Goal: Task Accomplishment & Management: Complete application form

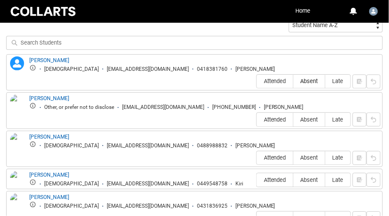
scroll to position [324, 0]
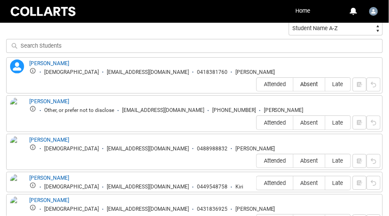
click at [310, 81] on span "Absent" at bounding box center [308, 84] width 31 height 7
click at [293, 84] on input "Absent" at bounding box center [293, 84] width 0 height 0
type lightning-radio-group "Absent"
radio input "true"
click at [308, 119] on span "Absent" at bounding box center [308, 122] width 31 height 7
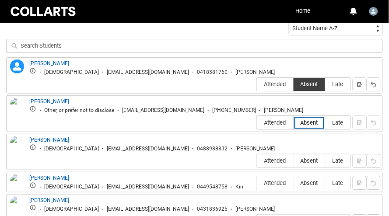
click at [293, 122] on input "Absent" at bounding box center [293, 122] width 0 height 0
type lightning-radio-group "Absent"
radio input "true"
click at [305, 157] on span "Absent" at bounding box center [308, 160] width 31 height 7
click at [293, 160] on input "Absent" at bounding box center [293, 160] width 0 height 0
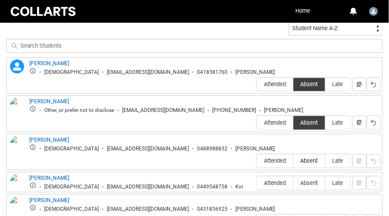
type lightning-radio-group "Absent"
radio input "true"
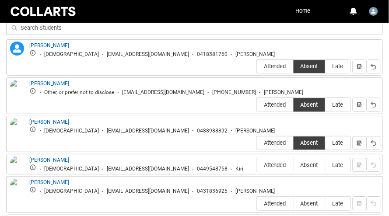
scroll to position [352, 0]
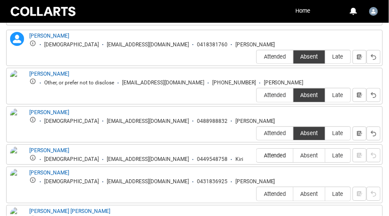
click at [278, 149] on label "Attended" at bounding box center [275, 156] width 36 height 14
click at [257, 155] on input "Attended" at bounding box center [256, 155] width 0 height 0
type lightning-radio-group "Attended"
radio input "true"
click at [317, 191] on span "Absent" at bounding box center [308, 194] width 31 height 7
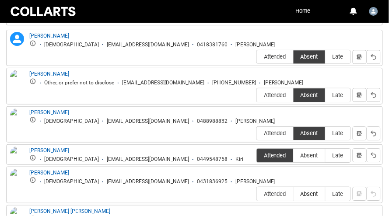
click at [293, 194] on input "Absent" at bounding box center [293, 194] width 0 height 0
type lightning-radio-group "Absent"
radio input "true"
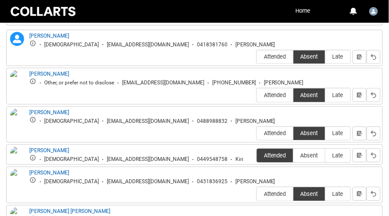
type lightning-radio-group "Attended"
radio input "true"
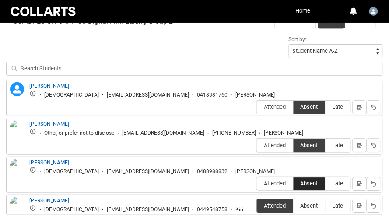
scroll to position [279, 0]
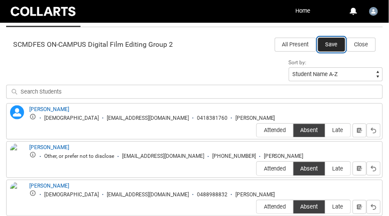
click at [331, 44] on button "Save" at bounding box center [331, 45] width 27 height 14
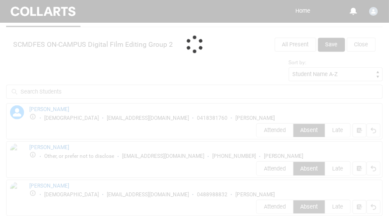
scroll to position [159, 0]
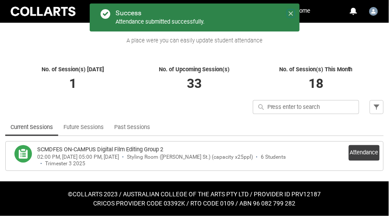
click at [292, 14] on icon at bounding box center [291, 13] width 6 height 6
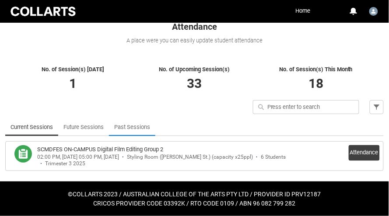
click at [128, 129] on link "Past Sessions" at bounding box center [132, 126] width 36 height 17
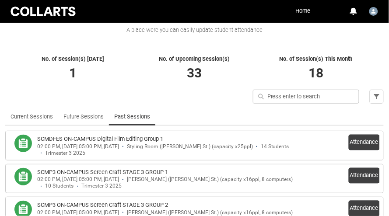
scroll to position [171, 0]
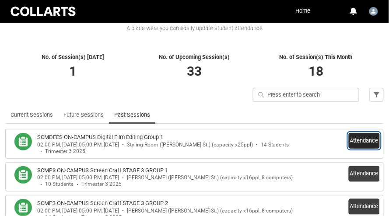
click at [353, 145] on button "Attendance" at bounding box center [363, 141] width 31 height 16
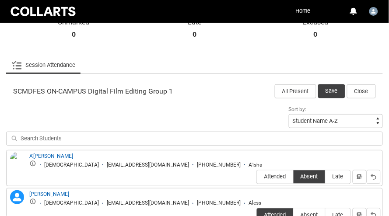
scroll to position [238, 0]
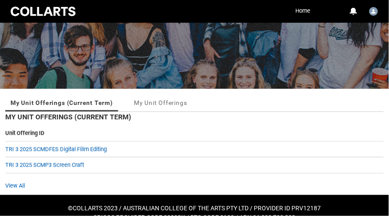
scroll to position [89, 0]
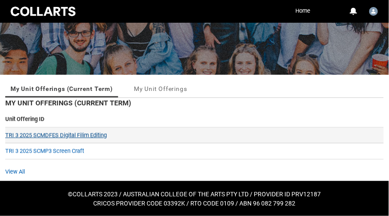
click at [73, 136] on link "TRI 3 2025 SCMDFES Digital Filim Editing" at bounding box center [55, 135] width 101 height 7
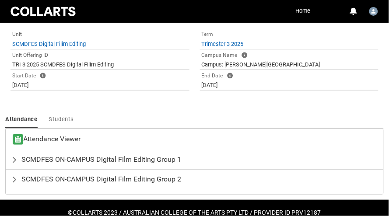
scroll to position [229, 0]
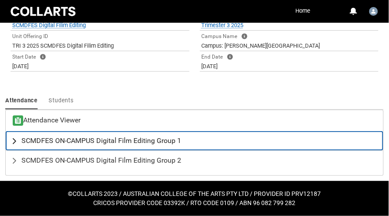
click at [101, 140] on span "SCMDFES ON-CAMPUS Digital Film Editing Group 1" at bounding box center [101, 140] width 160 height 9
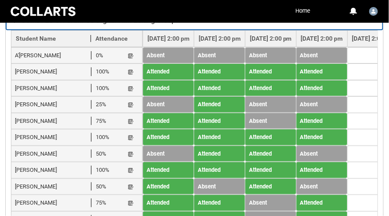
scroll to position [327, 0]
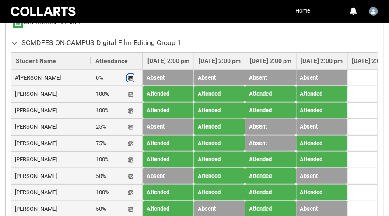
click at [132, 78] on lightning-primitive-icon "button" at bounding box center [131, 78] width 6 height 7
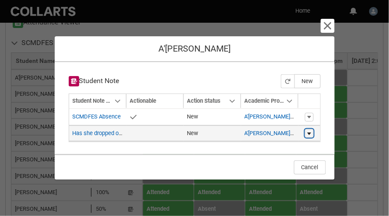
click at [312, 134] on button "Show actions" at bounding box center [309, 133] width 9 height 9
click at [319, 135] on td "Show actions Edit" at bounding box center [309, 133] width 22 height 17
click at [88, 136] on link "Has she dropped out?" at bounding box center [100, 133] width 54 height 7
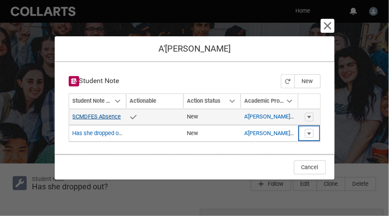
click at [115, 117] on link "SCMDFES Absence" at bounding box center [97, 116] width 49 height 7
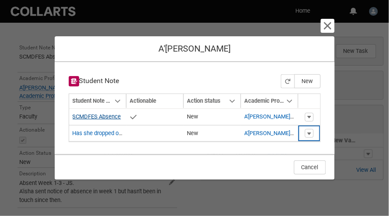
scroll to position [171, 0]
click at [332, 25] on lightning-primitive-icon "button" at bounding box center [327, 26] width 10 height 10
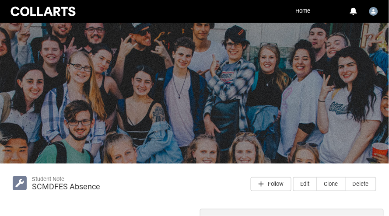
scroll to position [0, 0]
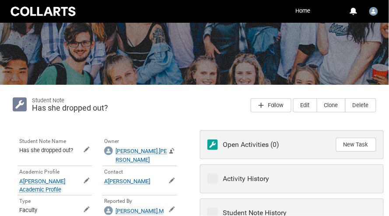
scroll to position [117, 0]
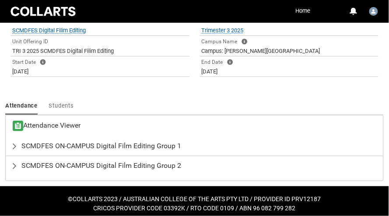
scroll to position [229, 0]
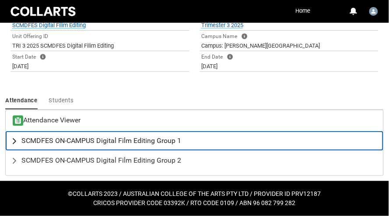
click at [98, 142] on span "SCMDFES ON-CAMPUS Digital Film Editing Group 1" at bounding box center [101, 140] width 160 height 9
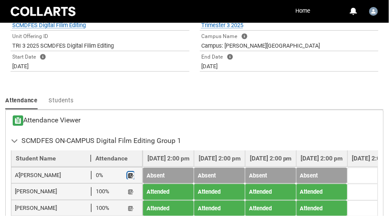
click at [134, 178] on button "Student Note" at bounding box center [130, 175] width 7 height 7
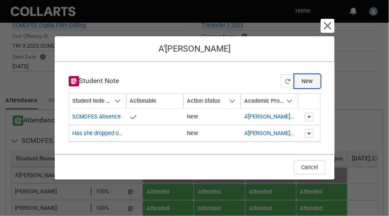
click at [310, 78] on button "New" at bounding box center [307, 81] width 26 height 14
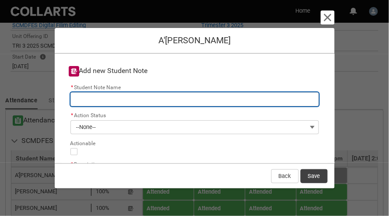
click at [170, 96] on input "* Student Note Name" at bounding box center [194, 99] width 248 height 14
type lightning-primitive-input-simple "W"
type input "W"
type lightning-primitive-input-simple "We"
type input "We"
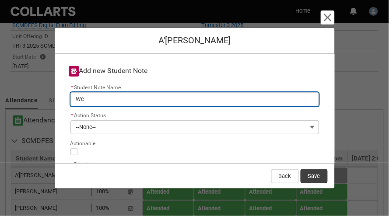
type lightning-primitive-input-simple "Wee"
type input "Wee"
type lightning-primitive-input-simple "Week"
type input "Week"
type lightning-primitive-input-simple "Week"
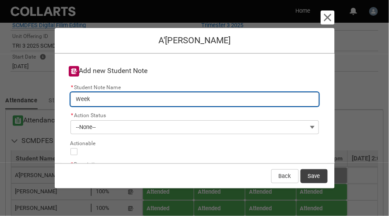
type input "Week"
type lightning-primitive-input-simple "Week 1"
type input "Week 1"
type lightning-primitive-input-simple "Week 1-"
type input "Week 1-"
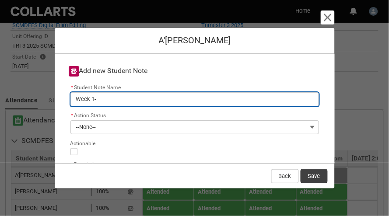
type lightning-primitive-input-simple "Week 1-4"
type input "Week 1-4"
type lightning-primitive-input-simple "Week 1-4"
type input "Week 1-4"
type lightning-primitive-input-simple "Week 1-4 A"
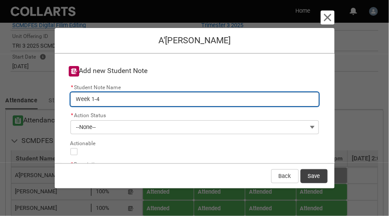
type input "Week 1-4 A"
type lightning-primitive-input-simple "Week 1-4 Ab"
type input "Week 1-4 Ab"
type lightning-primitive-input-simple "Week 1-4 Abs"
type input "Week 1-4 Abs"
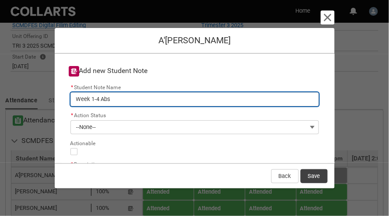
type lightning-primitive-input-simple "Week 1-4 Abse"
type input "Week 1-4 Abse"
type lightning-primitive-input-simple "Week 1-4 Absen"
type input "Week 1-4 Absen"
type lightning-primitive-input-simple "Week 1-4 Absenc"
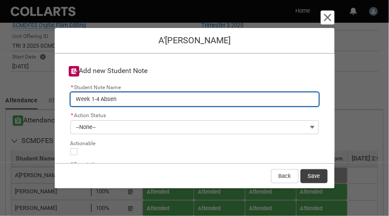
type input "Week 1-4 Absenc"
type lightning-primitive-input-simple "Week 1-4 Absence"
type input "Week 1-4 Absence"
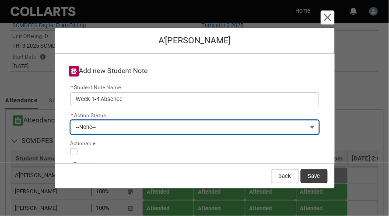
click at [130, 122] on button "--None--" at bounding box center [194, 127] width 248 height 14
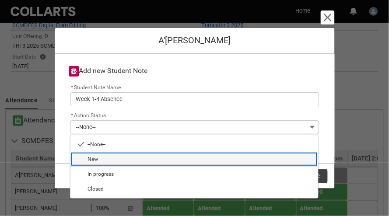
click at [113, 157] on span "New" at bounding box center [200, 159] width 225 height 8
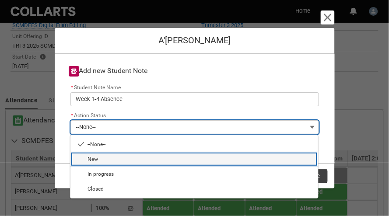
type lightning-combobox "New"
type lightning-picklist "New"
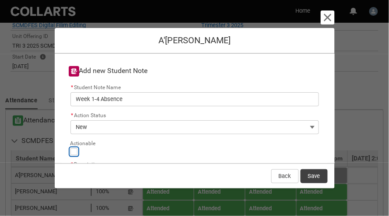
click at [73, 148] on input "Actionable" at bounding box center [73, 151] width 7 height 7
type lightning-input "true"
checkbox input "true"
type lightning-input-rich-text "<p>H</p>"
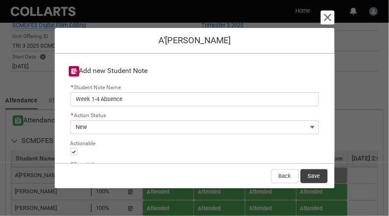
click at [202, 214] on p "Have not met A'isha, no contact since week 1. 1st Assessment due next week" at bounding box center [194, 218] width 233 height 9
click at [237, 214] on p "Have not met A'isha, no contact since week 1. First Assessment due next week" at bounding box center [194, 218] width 233 height 9
click at [310, 214] on p "Have not met A'isha, no contact since week 1. First Assessment for SCMDFES due …" at bounding box center [194, 218] width 233 height 9
type lightning-input-rich-text "<p>Have not met A'isha, no contact since week 1. First Assessment for SCMDFES d…"
click at [315, 175] on button "Save" at bounding box center [313, 176] width 27 height 14
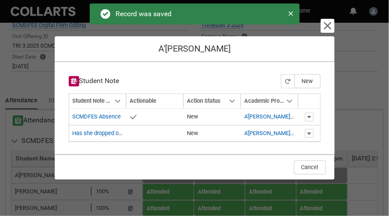
type input "131"
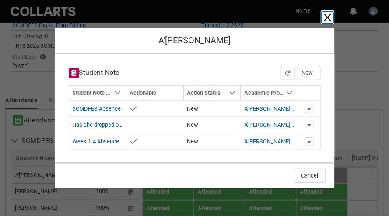
click at [327, 21] on lightning-primitive-icon "button" at bounding box center [327, 17] width 10 height 10
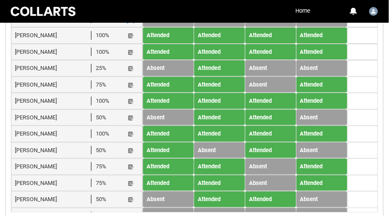
scroll to position [388, 0]
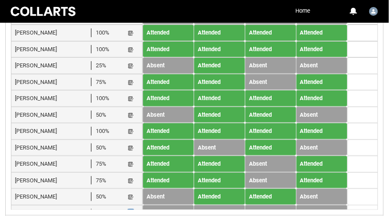
click at [133, 210] on lightning-primitive-icon "button" at bounding box center [131, 213] width 6 height 7
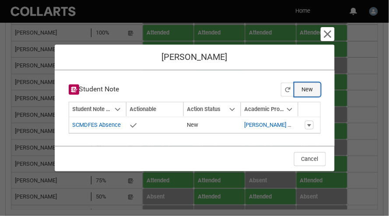
click at [307, 93] on button "New" at bounding box center [307, 90] width 26 height 14
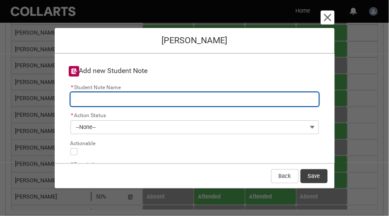
click at [277, 103] on input "* Student Note Name" at bounding box center [194, 99] width 248 height 14
type lightning-primitive-input-simple "W"
type input "W"
type lightning-primitive-input-simple "We"
type input "We"
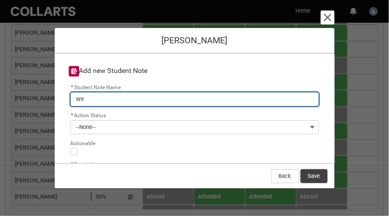
type lightning-primitive-input-simple "Wee"
type input "Wee"
type lightning-primitive-input-simple "Week"
type input "Week"
type lightning-primitive-input-simple "Weekl"
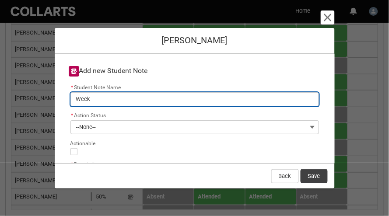
type input "Weekl"
type lightning-primitive-input-simple "Weekly"
type input "Weekly"
type lightning-primitive-input-simple "Weekly"
type input "Weekly"
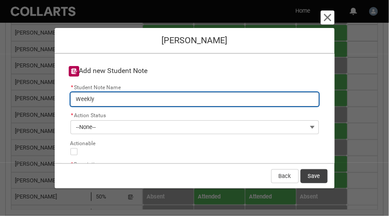
type lightning-primitive-input-simple "Weekly c"
type input "Weekly c"
type lightning-primitive-input-simple "Weekly ch"
type input "Weekly ch"
type lightning-primitive-input-simple "Weekly che"
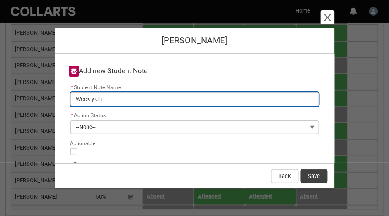
type input "Weekly che"
type lightning-primitive-input-simple "Weekly chec"
type input "Weekly chec"
type lightning-primitive-input-simple "Weekly check"
type input "Weekly check"
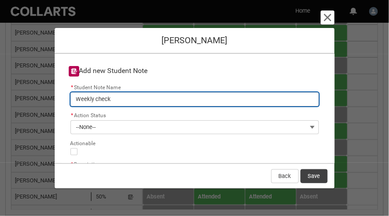
type lightning-primitive-input-simple "Weekly check"
type input "Weekly check"
type lightning-primitive-input-simple "Weekly check i"
type input "Weekly check i"
type lightning-primitive-input-simple "Weekly check in"
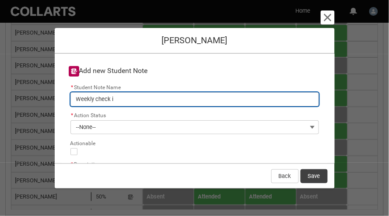
type input "Weekly check in"
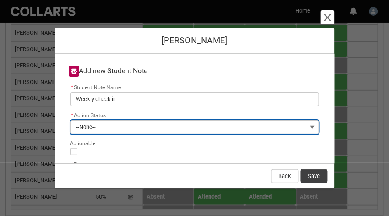
click at [198, 120] on button "--None--" at bounding box center [194, 127] width 248 height 14
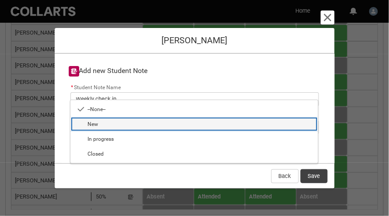
click at [147, 125] on span "New" at bounding box center [200, 124] width 225 height 8
type lightning-combobox "New"
type lightning-picklist "New"
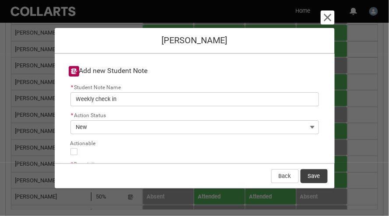
type lightning-input-rich-text "<p>R</p>"
click at [244, 214] on p "Rhys cannot attend his allocated class. He has agreed to check-in on Tuesdays" at bounding box center [194, 218] width 233 height 9
type lightning-input-rich-text "<p>Rhys cannot attend his allocated class. He has agreed to check-in with me on…"
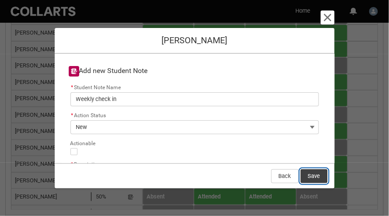
click at [315, 170] on button "Save" at bounding box center [313, 176] width 27 height 14
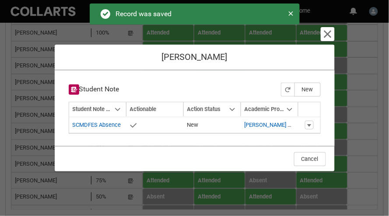
type input "131"
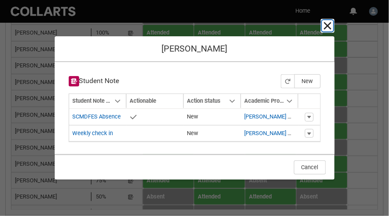
click at [326, 24] on lightning-primitive-icon "button" at bounding box center [327, 26] width 10 height 10
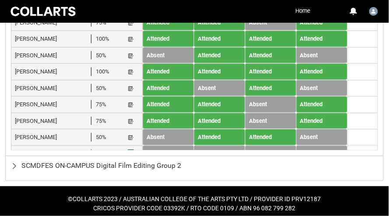
scroll to position [453, 0]
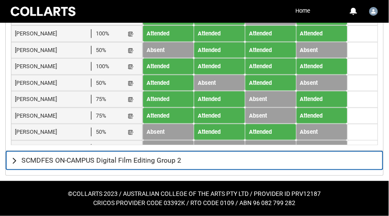
click at [144, 157] on span "SCMDFES ON-CAMPUS Digital Film Editing Group 2" at bounding box center [101, 160] width 160 height 9
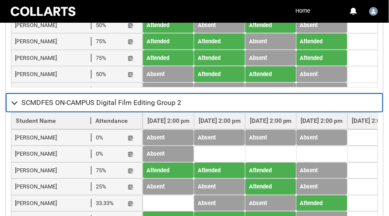
scroll to position [560, 0]
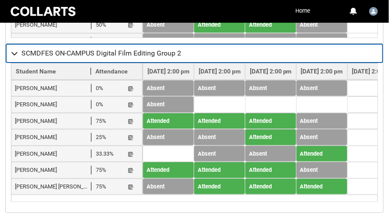
click at [17, 52] on lightning-primitive-icon "button" at bounding box center [16, 53] width 10 height 9
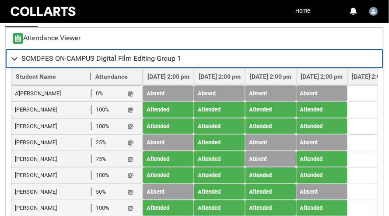
click at [15, 58] on lightning-primitive-icon "button" at bounding box center [16, 58] width 10 height 9
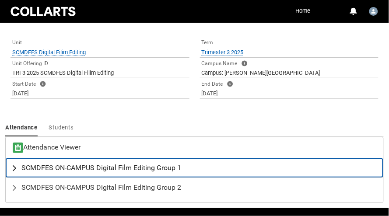
scroll to position [229, 0]
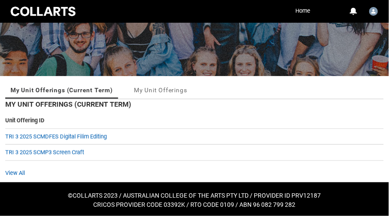
scroll to position [89, 0]
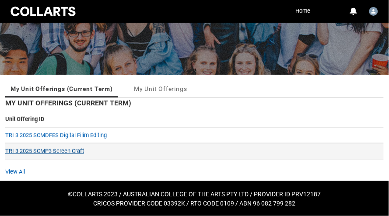
click at [76, 151] on link "TRI 3 2025 SCMP3 Screen Craft" at bounding box center [44, 151] width 79 height 7
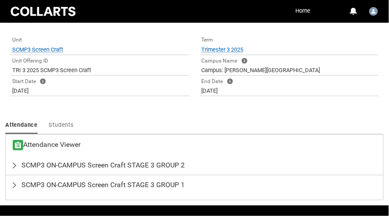
scroll to position [229, 0]
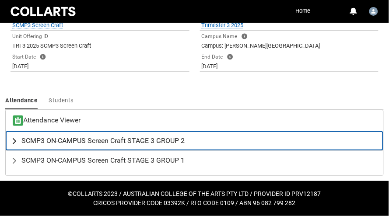
click at [16, 141] on lightning-primitive-icon "button" at bounding box center [16, 140] width 10 height 9
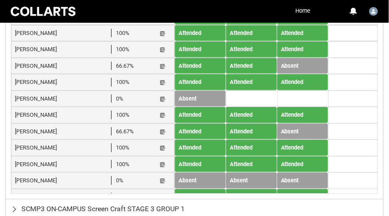
scroll to position [425, 0]
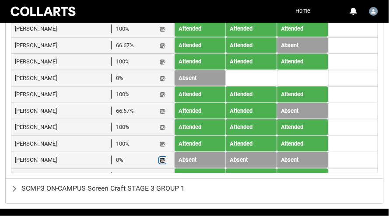
click at [160, 157] on lightning-primitive-icon "button" at bounding box center [163, 160] width 6 height 7
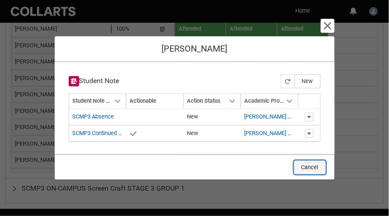
click at [317, 163] on button "Cancel" at bounding box center [310, 167] width 32 height 14
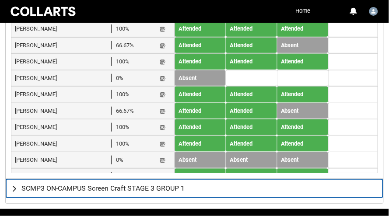
click at [78, 187] on span "SCMP3 ON-CAMPUS Screen Craft STAGE 3 GROUP 1" at bounding box center [102, 188] width 163 height 9
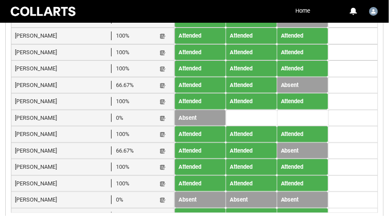
scroll to position [367, 0]
